Goal: Transaction & Acquisition: Book appointment/travel/reservation

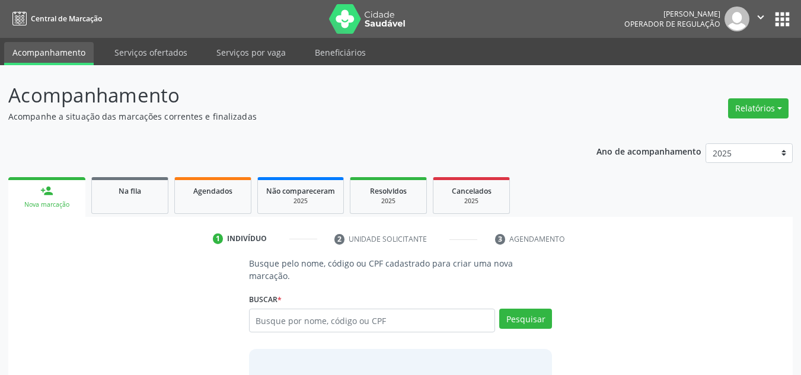
scroll to position [20, 0]
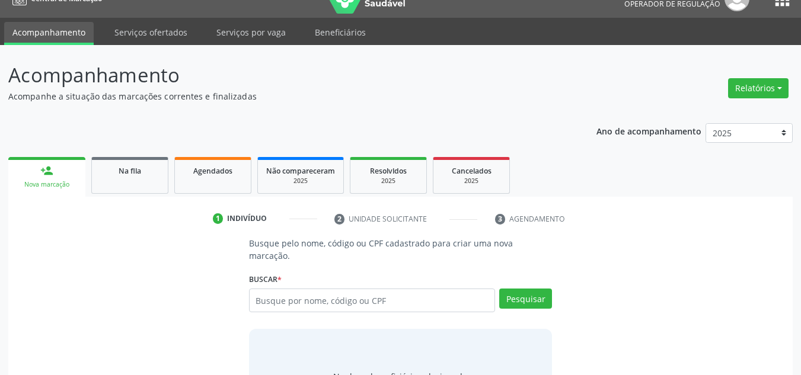
click at [299, 289] on input "text" at bounding box center [372, 301] width 247 height 24
type input "24737127434"
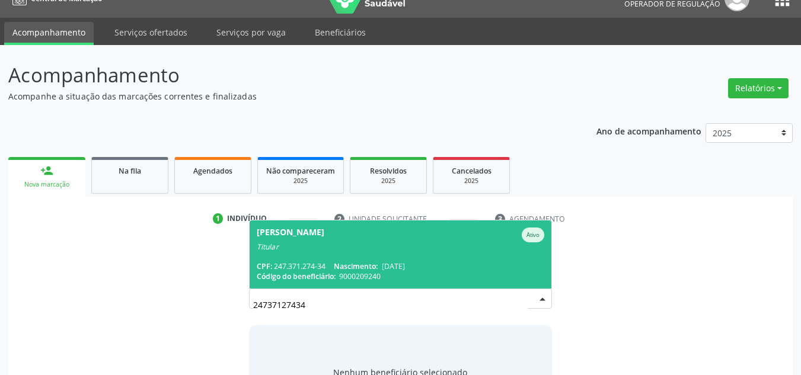
click at [357, 241] on span "[PERSON_NAME] Ativo Titular CPF: 247.371.274-34 Nascimento: [DATE] Código do be…" at bounding box center [401, 255] width 302 height 68
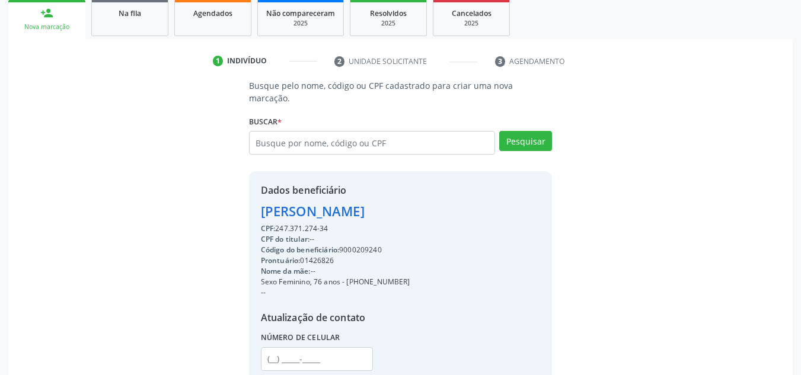
scroll to position [251, 0]
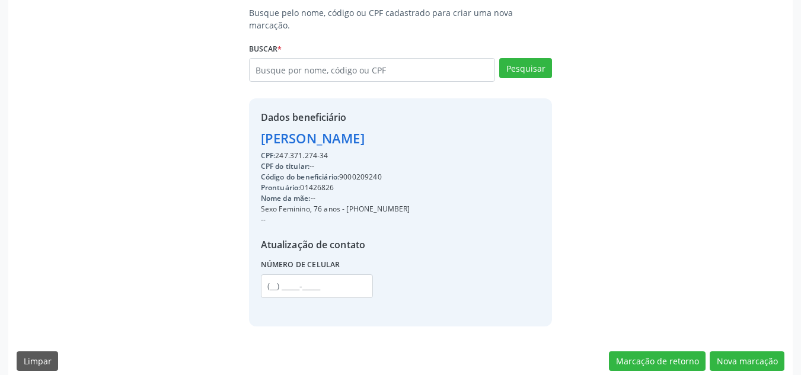
drag, startPoint x: 414, startPoint y: 196, endPoint x: 343, endPoint y: 200, distance: 71.8
click at [343, 204] on div "Sexo Feminino, 76 anos - [PHONE_NUMBER]" at bounding box center [335, 209] width 149 height 11
copy div "- [PHONE_NUMBER]"
click at [341, 274] on input "text" at bounding box center [317, 286] width 112 height 24
paste input "[PHONE_NUMBER]"
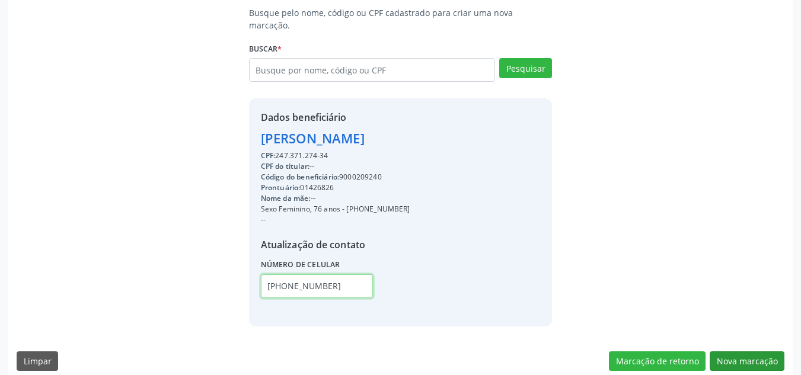
type input "[PHONE_NUMBER]"
drag, startPoint x: 760, startPoint y: 345, endPoint x: 523, endPoint y: 255, distance: 253.1
click at [756, 352] on button "Nova marcação" at bounding box center [747, 362] width 75 height 20
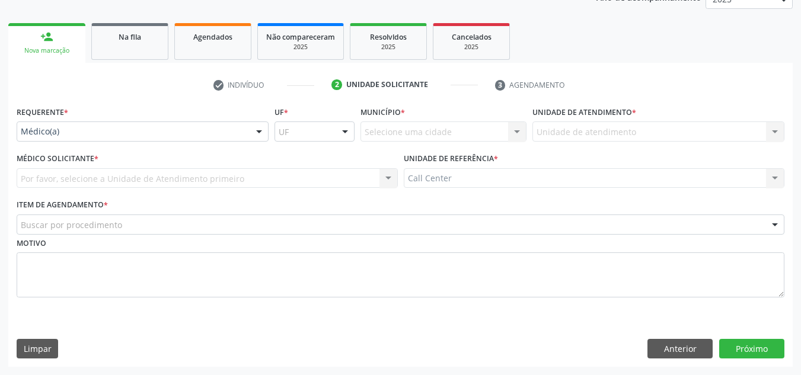
scroll to position [154, 0]
drag, startPoint x: 76, startPoint y: 134, endPoint x: 63, endPoint y: 192, distance: 59.7
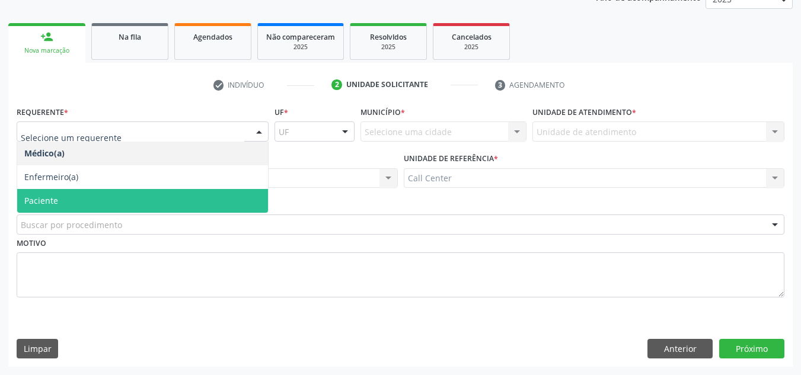
click at [69, 206] on span "Paciente" at bounding box center [142, 201] width 251 height 24
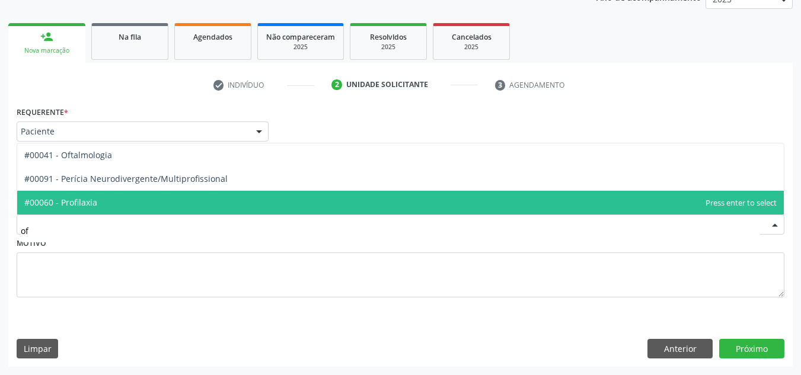
type input "oft"
drag, startPoint x: 105, startPoint y: 200, endPoint x: 449, endPoint y: 242, distance: 347.0
click at [105, 201] on span "#00041 - Oftalmologia" at bounding box center [68, 202] width 88 height 11
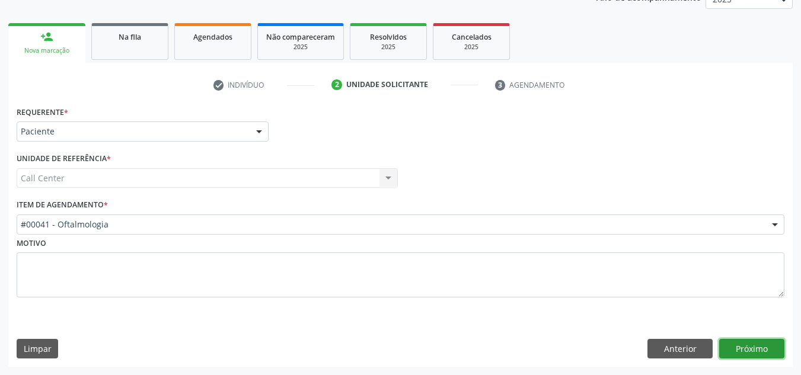
click at [743, 350] on button "Próximo" at bounding box center [751, 349] width 65 height 20
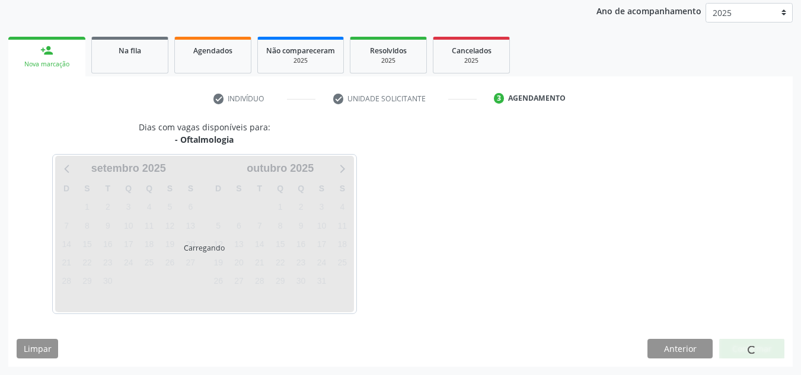
scroll to position [140, 0]
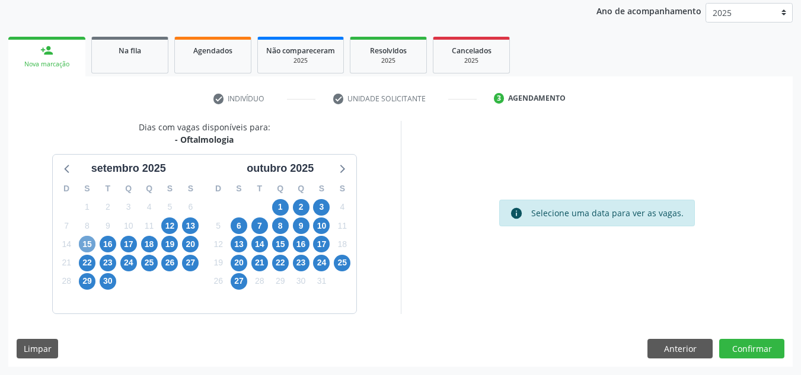
drag, startPoint x: 90, startPoint y: 244, endPoint x: 231, endPoint y: 200, distance: 147.9
click at [91, 242] on span "15" at bounding box center [87, 244] width 17 height 17
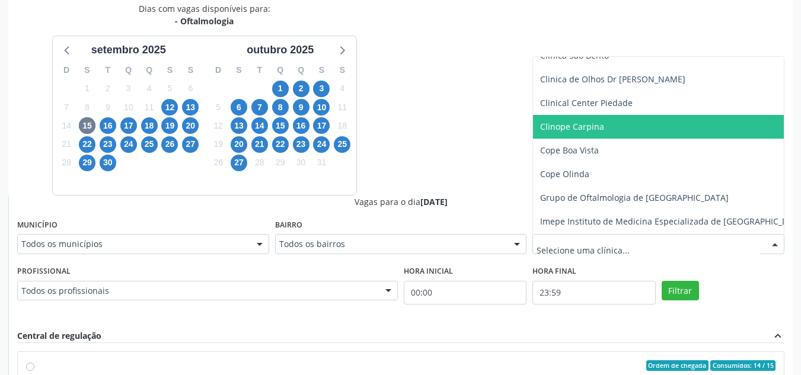
scroll to position [131, 0]
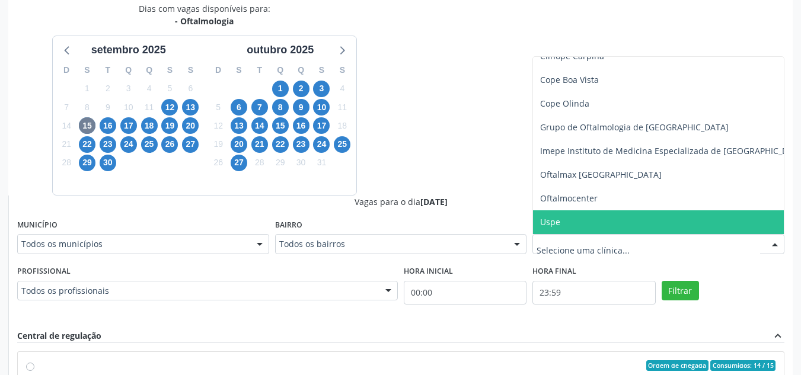
click at [592, 228] on span "Uspe" at bounding box center [673, 222] width 280 height 24
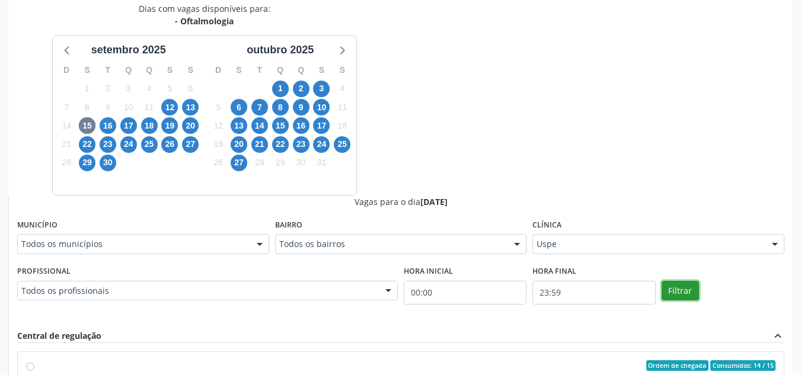
drag, startPoint x: 681, startPoint y: 290, endPoint x: 675, endPoint y: 284, distance: 8.8
click at [678, 286] on button "Filtrar" at bounding box center [680, 291] width 37 height 20
click at [674, 284] on button "Filtrar" at bounding box center [680, 291] width 37 height 20
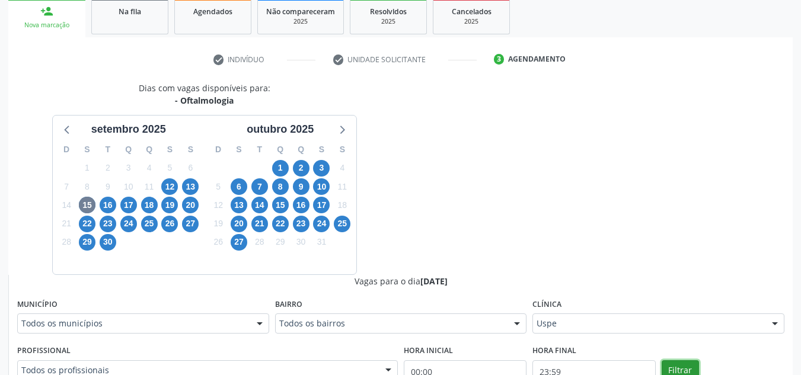
scroll to position [175, 0]
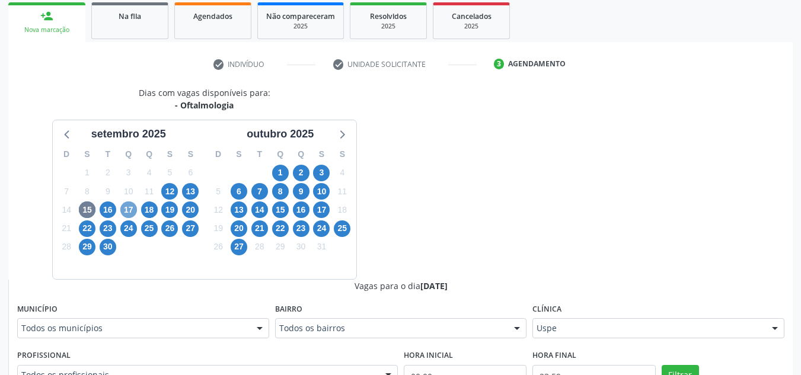
drag, startPoint x: 133, startPoint y: 207, endPoint x: 314, endPoint y: 197, distance: 181.1
click at [132, 207] on span "17" at bounding box center [128, 210] width 17 height 17
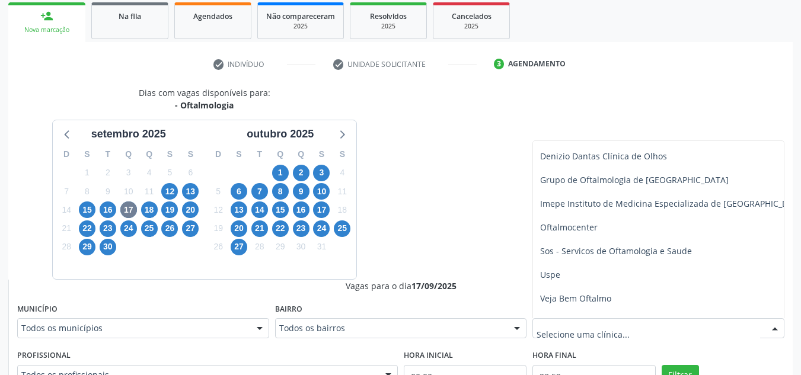
scroll to position [226, 0]
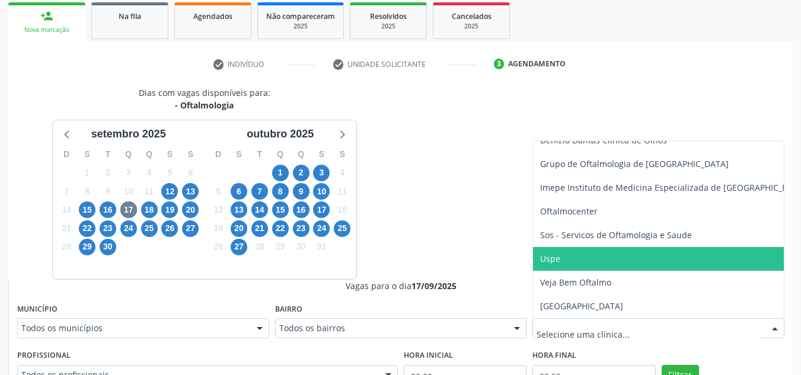
click at [579, 260] on span "Uspe" at bounding box center [673, 259] width 280 height 24
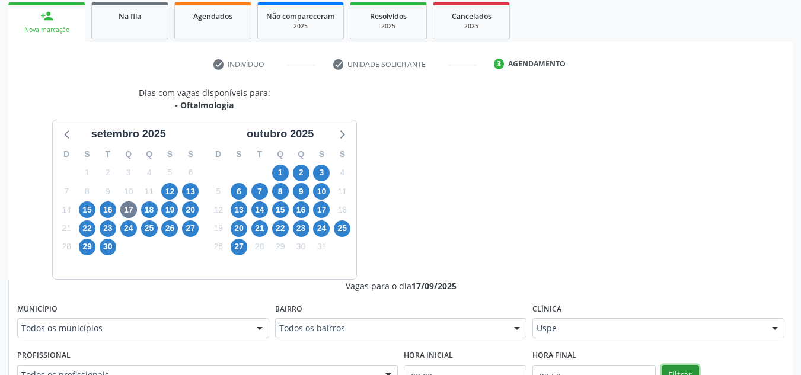
click at [683, 367] on button "Filtrar" at bounding box center [680, 375] width 37 height 20
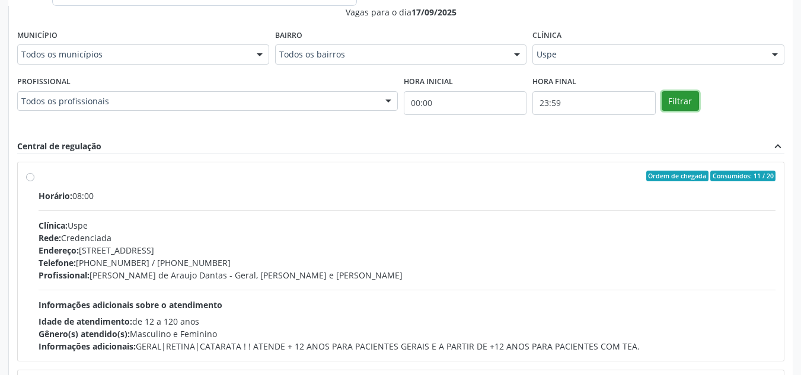
scroll to position [526, 0]
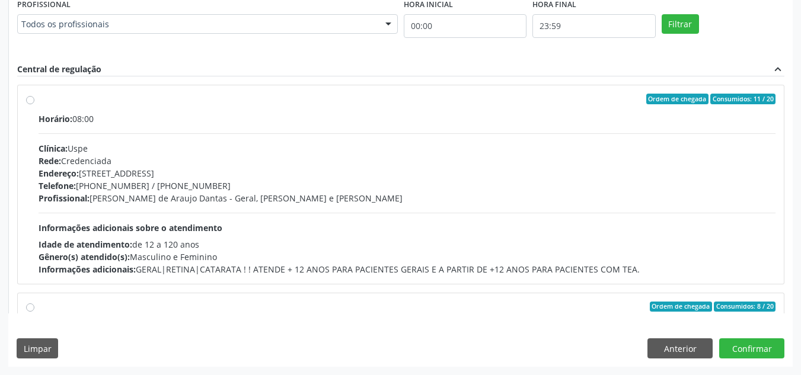
click at [36, 100] on div "Ordem de chegada Consumidos: 11 / 20 Horário: 08:00 Clínica: Uspe Rede: Credenc…" at bounding box center [400, 185] width 749 height 182
radio input "true"
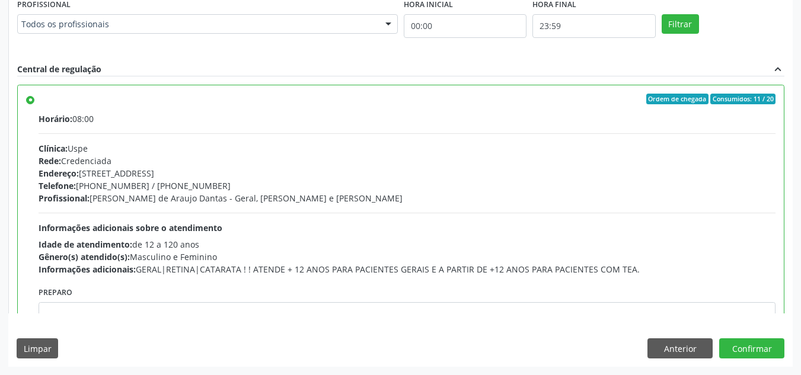
scroll to position [59, 0]
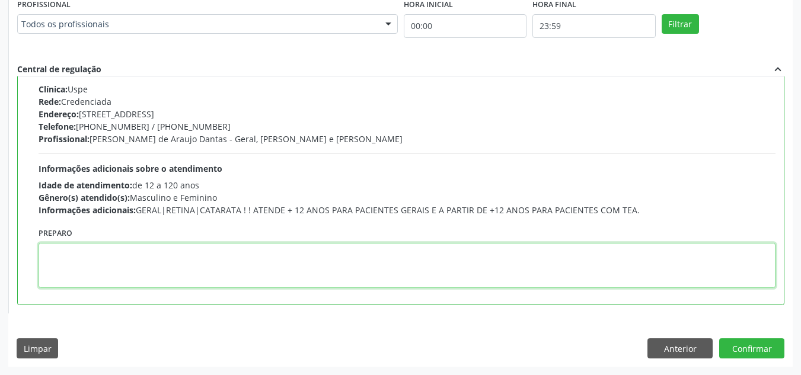
click at [179, 284] on textarea at bounding box center [407, 265] width 737 height 45
paste textarea "- [PHONE_NUMBER]"
type textarea "- [PHONE_NUMBER]"
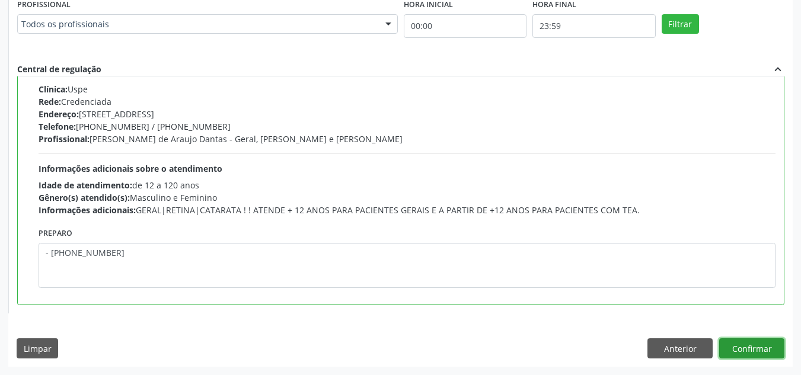
drag, startPoint x: 764, startPoint y: 349, endPoint x: 730, endPoint y: 335, distance: 37.2
click at [762, 349] on button "Confirmar" at bounding box center [751, 348] width 65 height 20
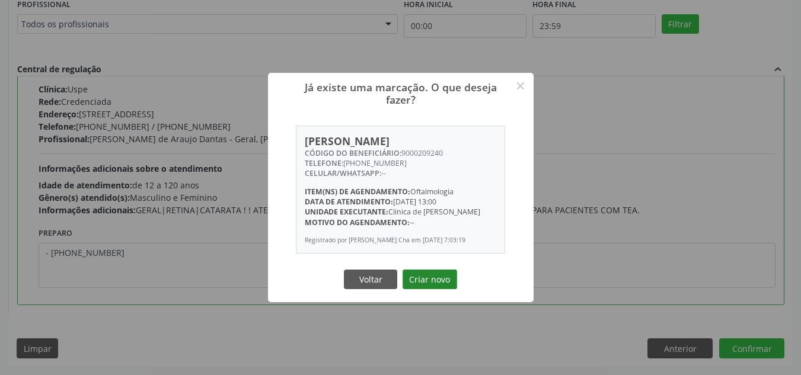
click at [441, 277] on button "Criar novo" at bounding box center [430, 280] width 55 height 20
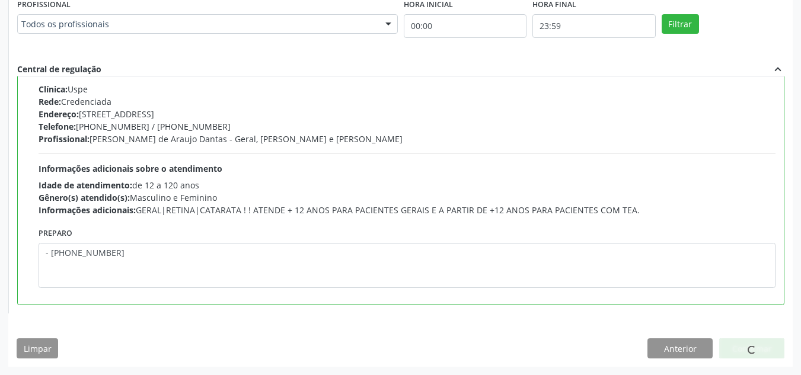
scroll to position [20, 0]
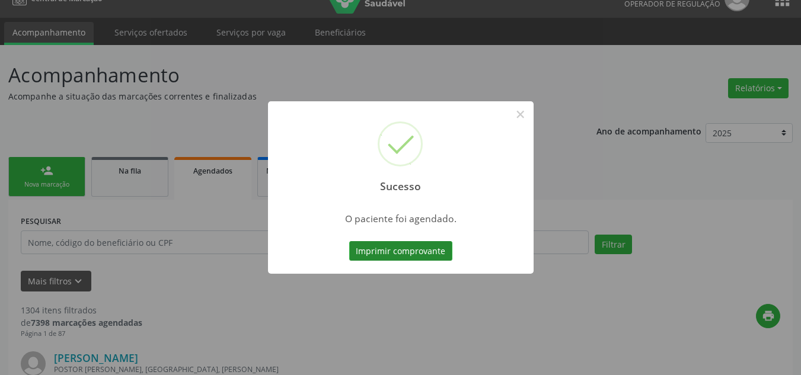
click at [433, 250] on button "Imprimir comprovante" at bounding box center [400, 251] width 103 height 20
